Goal: Use online tool/utility: Use online tool/utility

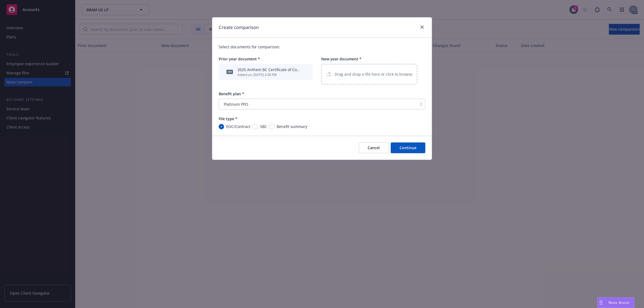
scroll to position [39, 0]
click at [381, 150] on button "Cancel" at bounding box center [374, 147] width 30 height 11
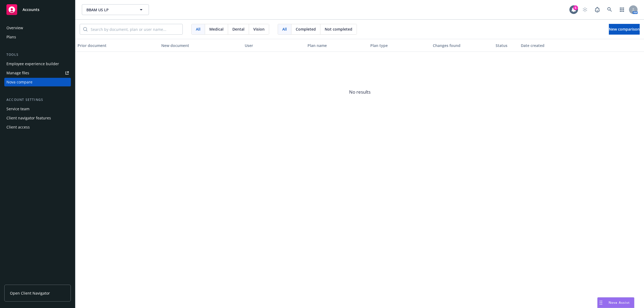
click at [607, 303] on div "Nova Assist" at bounding box center [619, 302] width 30 height 5
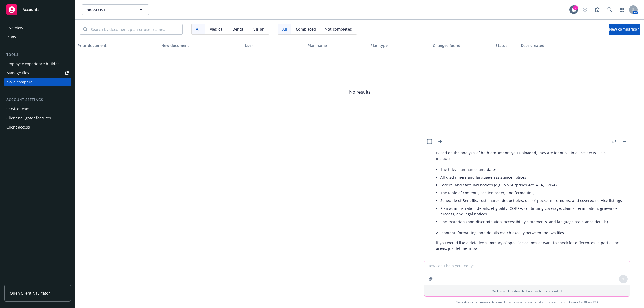
click at [452, 268] on textarea at bounding box center [526, 273] width 205 height 25
type textarea "Can you put the following information into a chart"
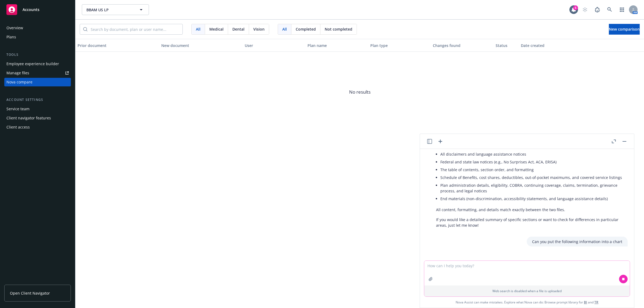
scroll to position [64, 0]
paste textarea "Bloomreach - Aetna, due first two weeks of August - Guardian Dental, due early …"
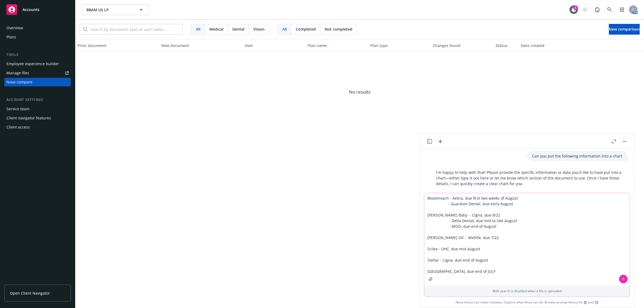
scroll to position [151, 0]
click at [528, 253] on textarea "Bloomreach - Aetna, due first two weeks of August - Guardian Dental, due early …" at bounding box center [526, 239] width 205 height 92
drag, startPoint x: 487, startPoint y: 273, endPoint x: 386, endPoint y: 220, distance: 114.0
click at [386, 220] on body "Accounts Overview Plans Tools Employee experience builder Manage files Nova com…" at bounding box center [322, 154] width 644 height 308
type textarea "Bloomreach - Aetna, due first two weeks of August - Guardian Dental, due early …"
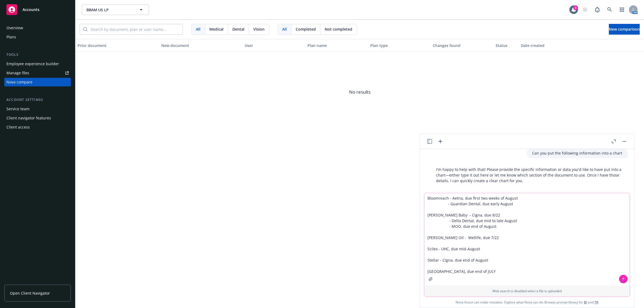
click at [625, 279] on button at bounding box center [623, 279] width 9 height 9
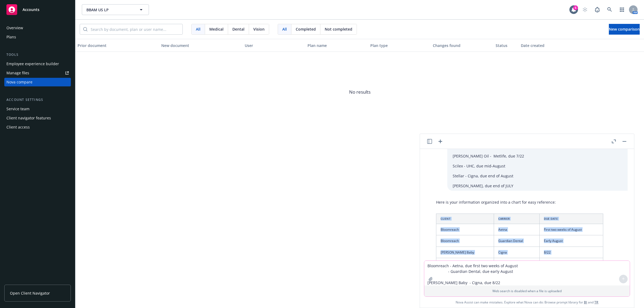
scroll to position [313, 0]
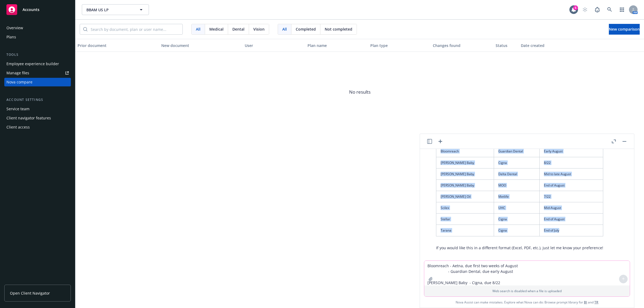
drag, startPoint x: 440, startPoint y: 212, endPoint x: 576, endPoint y: 229, distance: 136.5
click at [576, 229] on table "Client Carrier Due Date Bloomreach Aetna First two weeks of August Bloomreach G…" at bounding box center [519, 180] width 167 height 112
copy table "Client Carrier Due Date Bloomreach Aetna First two weeks of August Bloomreach G…"
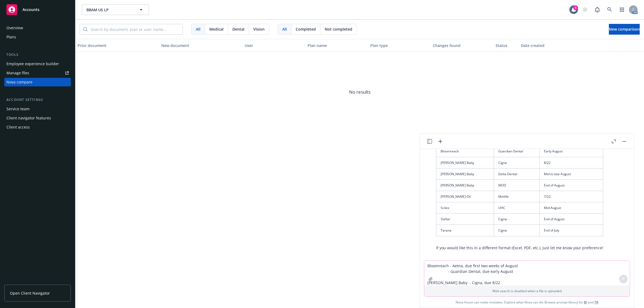
click at [483, 267] on textarea "Bloomreach - Aetna, due first two weeks of August - Guardian Dental, due early …" at bounding box center [526, 273] width 205 height 25
type textarea "can you put this in excel?"
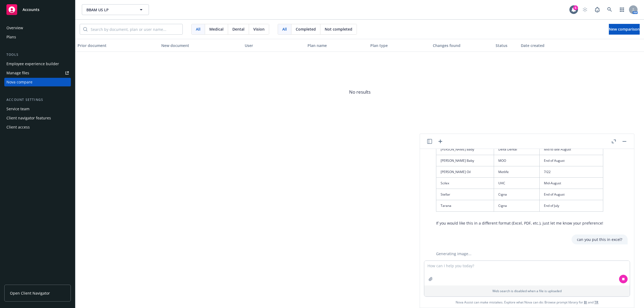
scroll to position [349, 0]
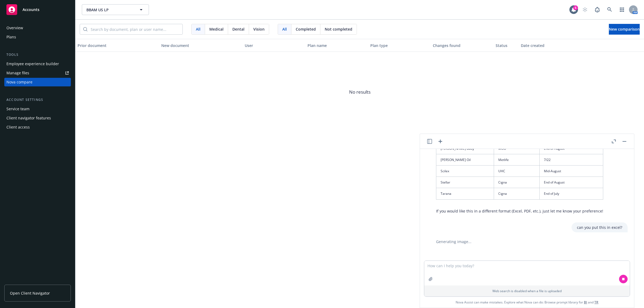
click at [467, 239] on div "pdf Certificate_Q66261_8047_CA_Small Group (1).pdf pdf Certificate_Q66261_8047_…" at bounding box center [527, 205] width 210 height 112
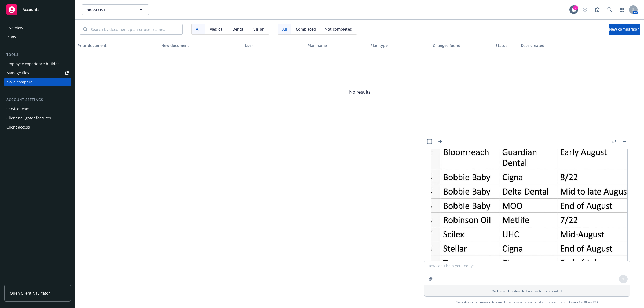
scroll to position [596, 0]
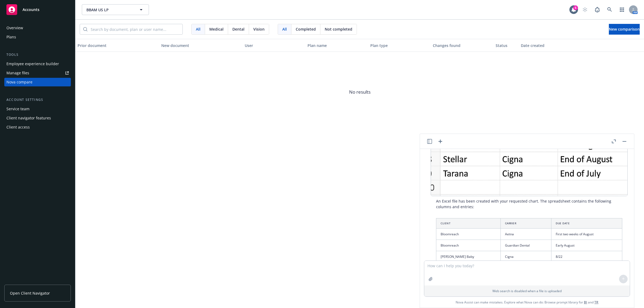
click at [447, 179] on img at bounding box center [528, 97] width 197 height 197
click at [439, 218] on th "Client" at bounding box center [468, 223] width 64 height 10
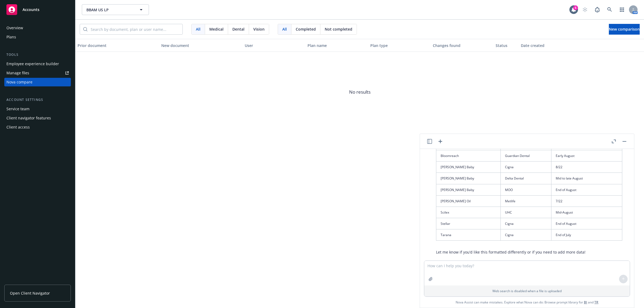
scroll to position [417, 0]
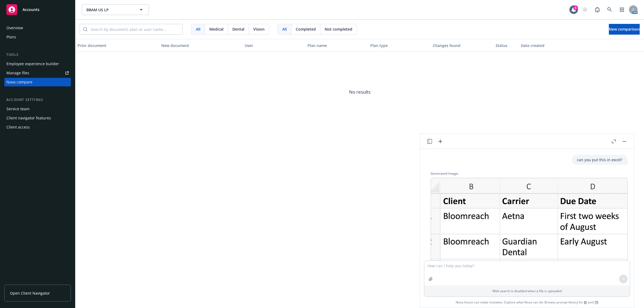
click at [614, 141] on icon "button" at bounding box center [614, 141] width 4 height 4
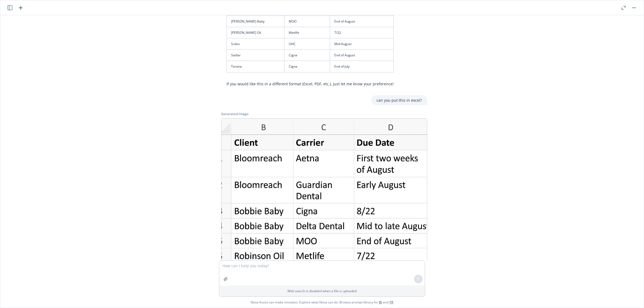
scroll to position [298, 0]
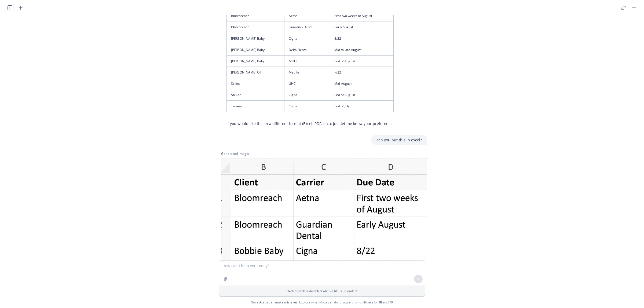
click at [225, 166] on img at bounding box center [324, 261] width 206 height 206
click at [230, 153] on div "Generated Image:" at bounding box center [324, 153] width 206 height 5
drag, startPoint x: 319, startPoint y: 219, endPoint x: 153, endPoint y: 200, distance: 166.8
click at [153, 200] on div "pdf Certificate_Q66261_8047_CA_Small Group (1).pdf pdf Certificate_Q66261_8047_…" at bounding box center [321, 137] width 639 height 245
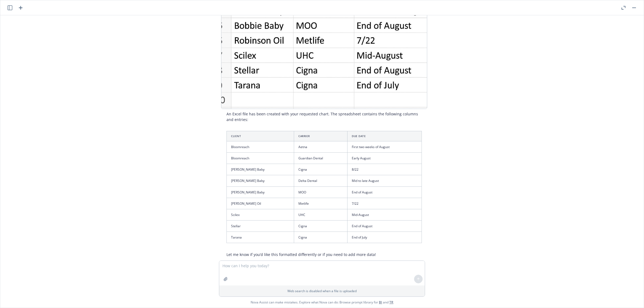
scroll to position [566, 0]
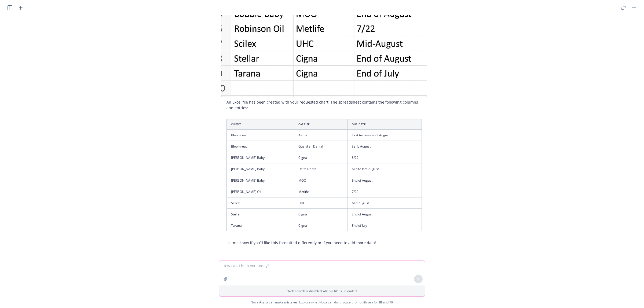
click at [243, 268] on textarea at bounding box center [321, 273] width 205 height 25
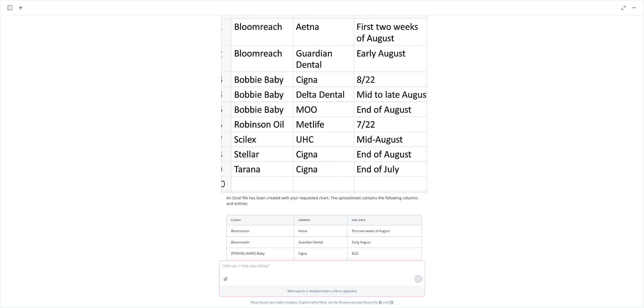
scroll to position [476, 0]
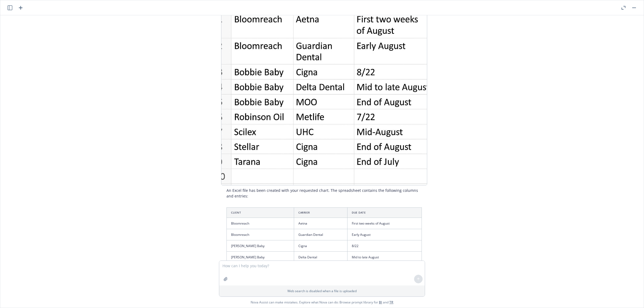
click at [255, 164] on img at bounding box center [324, 82] width 206 height 206
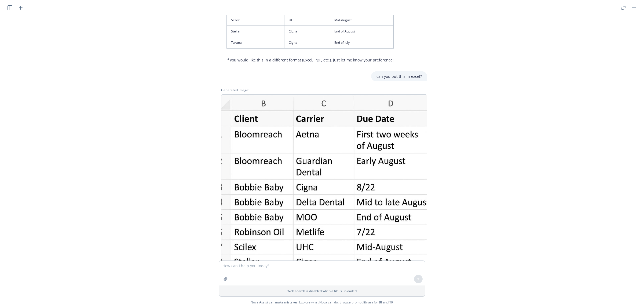
scroll to position [298, 0]
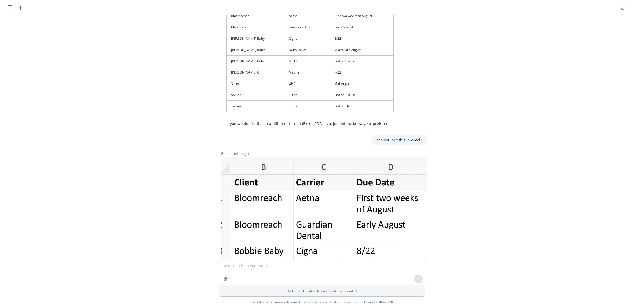
click at [237, 156] on div "Generated Image:" at bounding box center [324, 153] width 206 height 5
drag, startPoint x: 237, startPoint y: 156, endPoint x: 123, endPoint y: 191, distance: 119.3
click at [163, 172] on div "pdf Certificate_Q66261_8047_CA_Small Group (1).pdf pdf Certificate_Q66261_8047_…" at bounding box center [321, 137] width 639 height 245
click at [182, 156] on div "pdf Certificate_Q66261_8047_CA_Small Group (1).pdf pdf Certificate_Q66261_8047_…" at bounding box center [321, 137] width 639 height 245
click at [257, 270] on textarea at bounding box center [321, 273] width 205 height 25
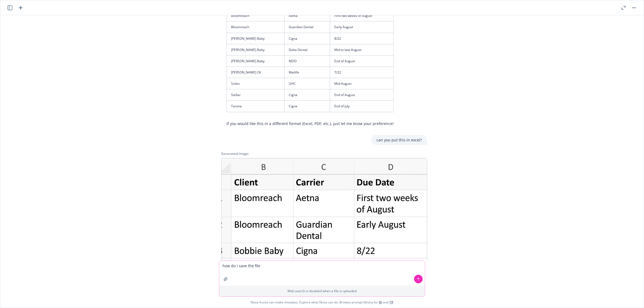
type textarea "how do I save the file?"
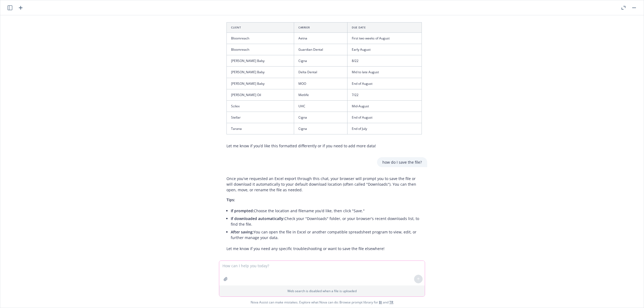
scroll to position [668, 0]
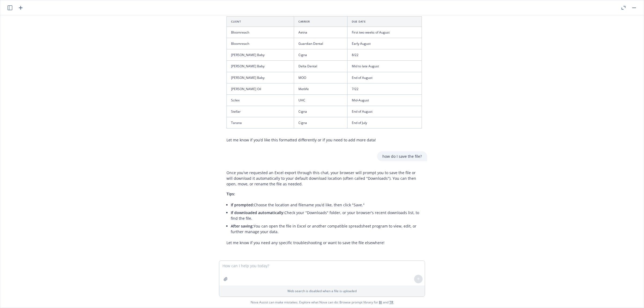
click at [294, 117] on td "Cigna" at bounding box center [320, 122] width 53 height 11
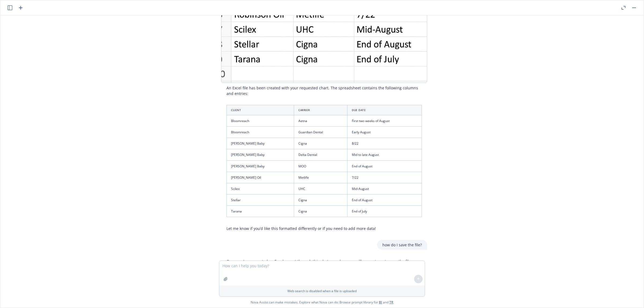
click at [257, 109] on th "Client" at bounding box center [260, 110] width 67 height 10
click at [257, 268] on textarea at bounding box center [321, 273] width 205 height 25
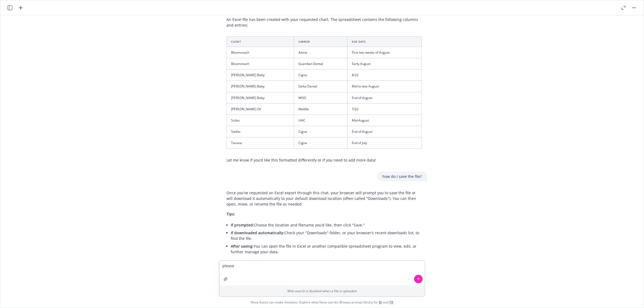
scroll to position [668, 0]
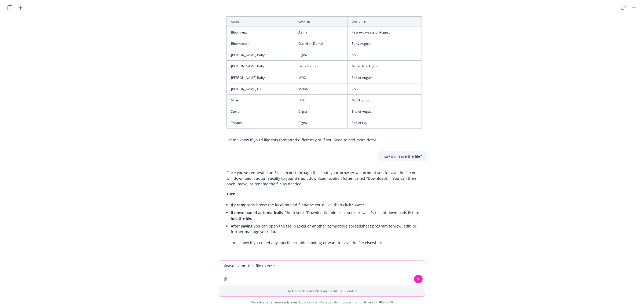
type textarea "please export this file to excel"
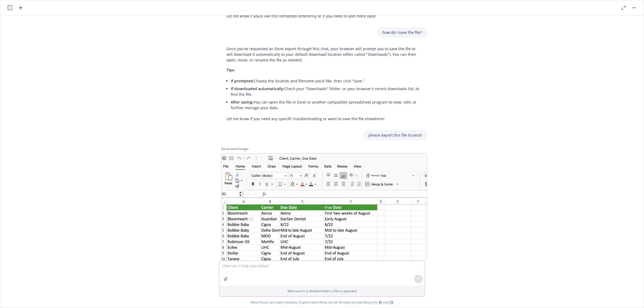
scroll to position [912, 0]
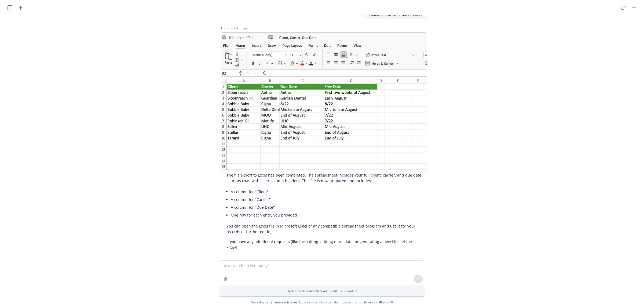
click at [260, 74] on img at bounding box center [324, 101] width 206 height 138
click at [294, 215] on li "One row for each entry you provided" at bounding box center [326, 215] width 191 height 8
click at [355, 146] on img at bounding box center [324, 101] width 206 height 138
click at [380, 35] on img at bounding box center [324, 101] width 206 height 138
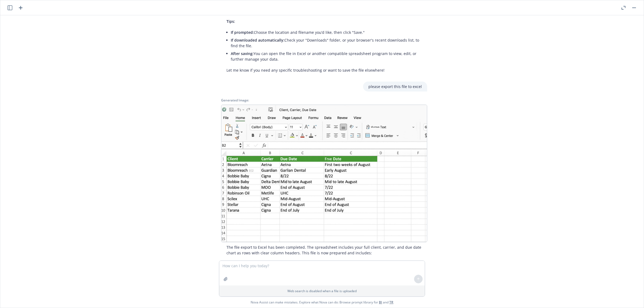
scroll to position [733, 0]
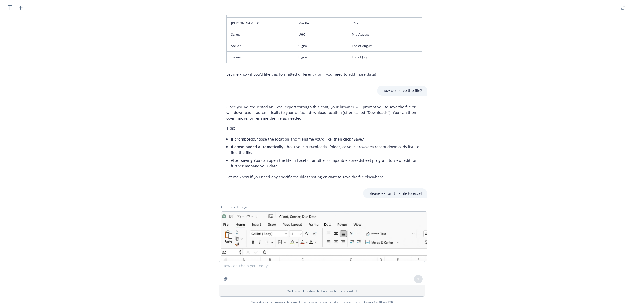
click at [397, 194] on p "please export this file to excel" at bounding box center [394, 193] width 53 height 6
click at [227, 207] on div "Generated Image:" at bounding box center [324, 207] width 206 height 5
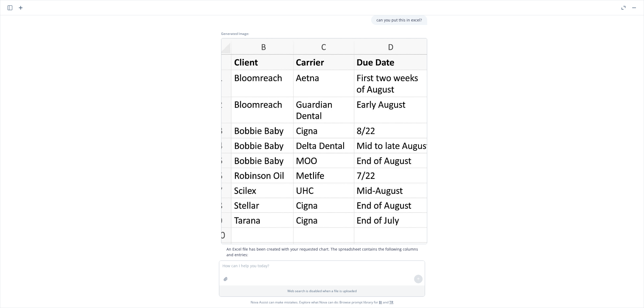
scroll to position [375, 0]
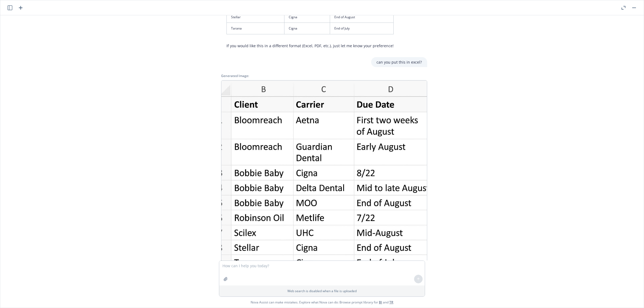
click at [21, 8] on icon "button" at bounding box center [21, 8] width 4 height 4
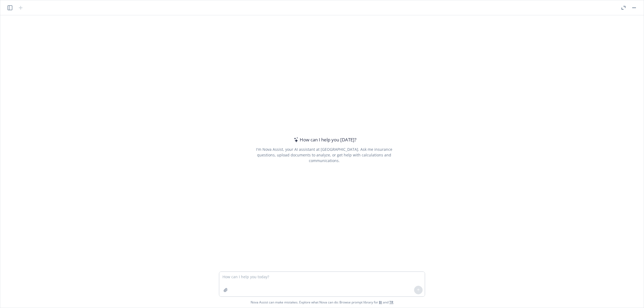
click at [8, 8] on icon "button" at bounding box center [10, 7] width 5 height 5
click at [33, 42] on input "button" at bounding box center [37, 40] width 43 height 8
click at [635, 9] on button "button" at bounding box center [634, 8] width 6 height 6
